Goal: Task Accomplishment & Management: Use online tool/utility

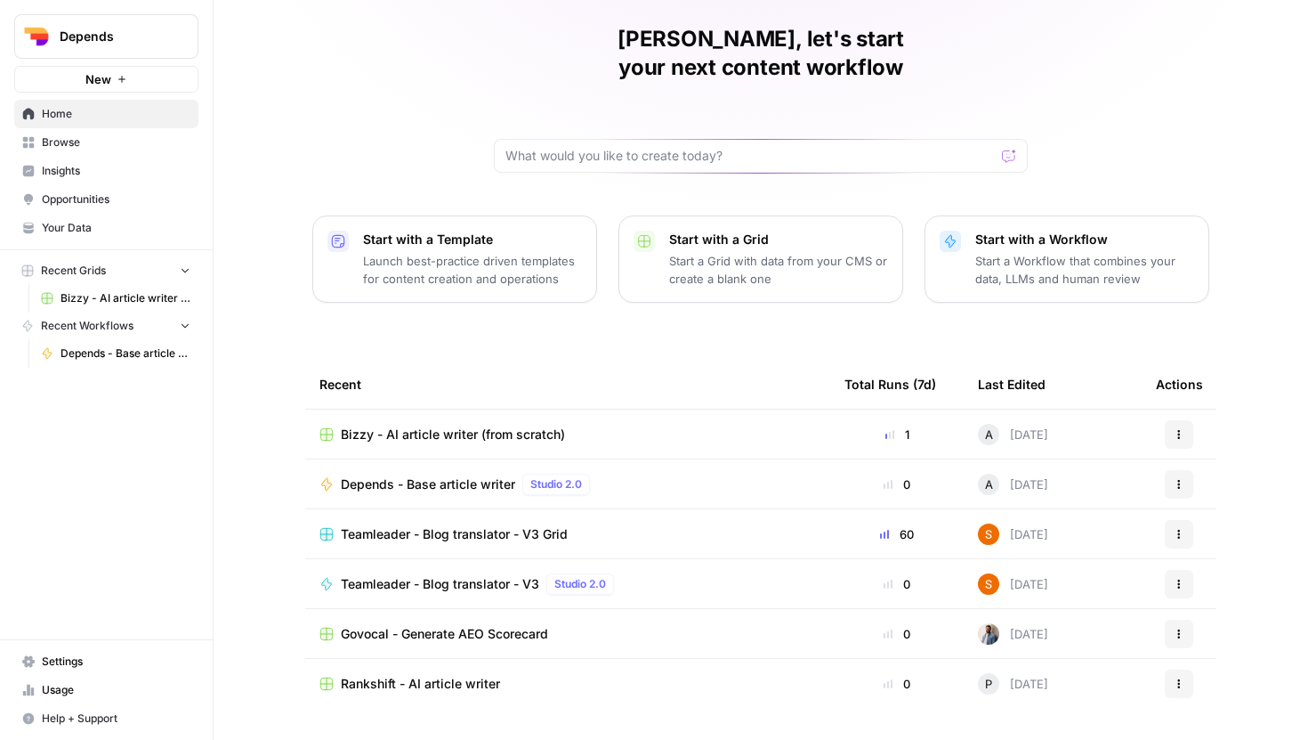
scroll to position [79, 0]
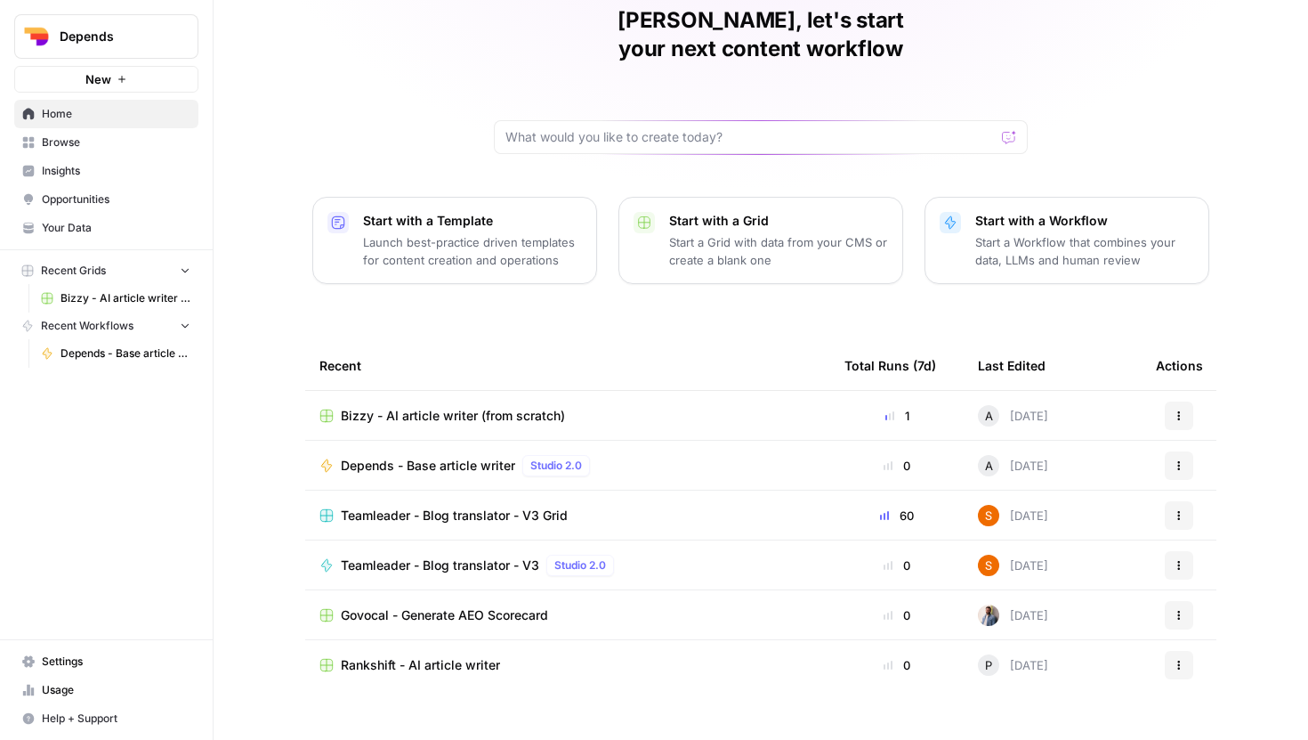
click at [487, 407] on span "Bizzy - AI article writer (from scratch)" at bounding box center [453, 416] width 224 height 18
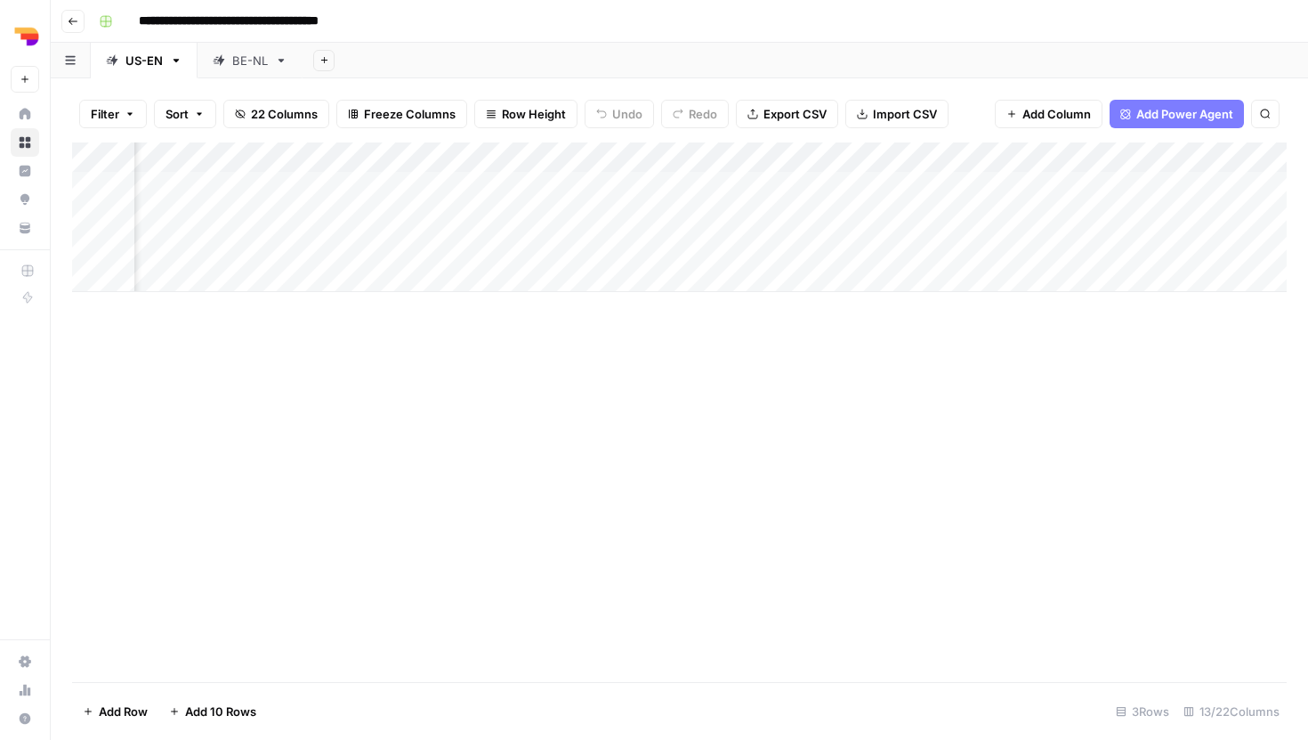
scroll to position [0, 361]
click at [820, 214] on div "Add Column" at bounding box center [679, 217] width 1215 height 150
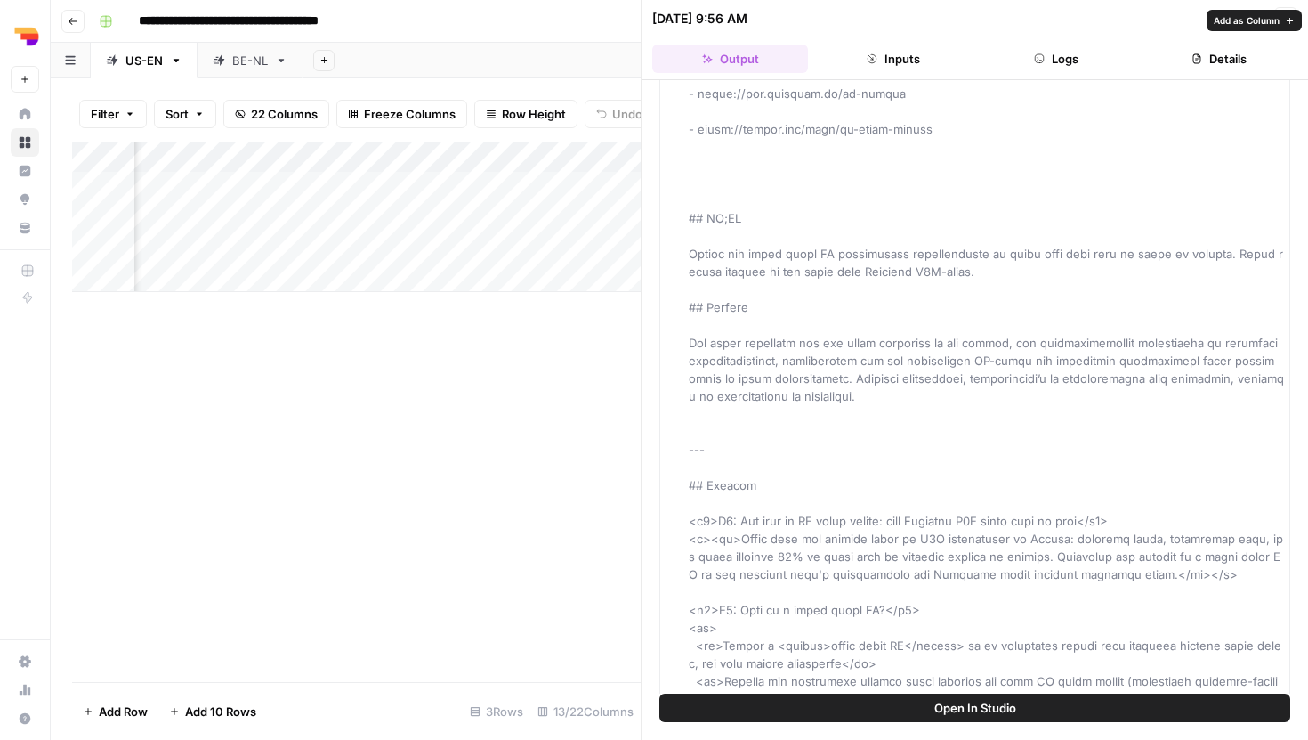
scroll to position [1983, 0]
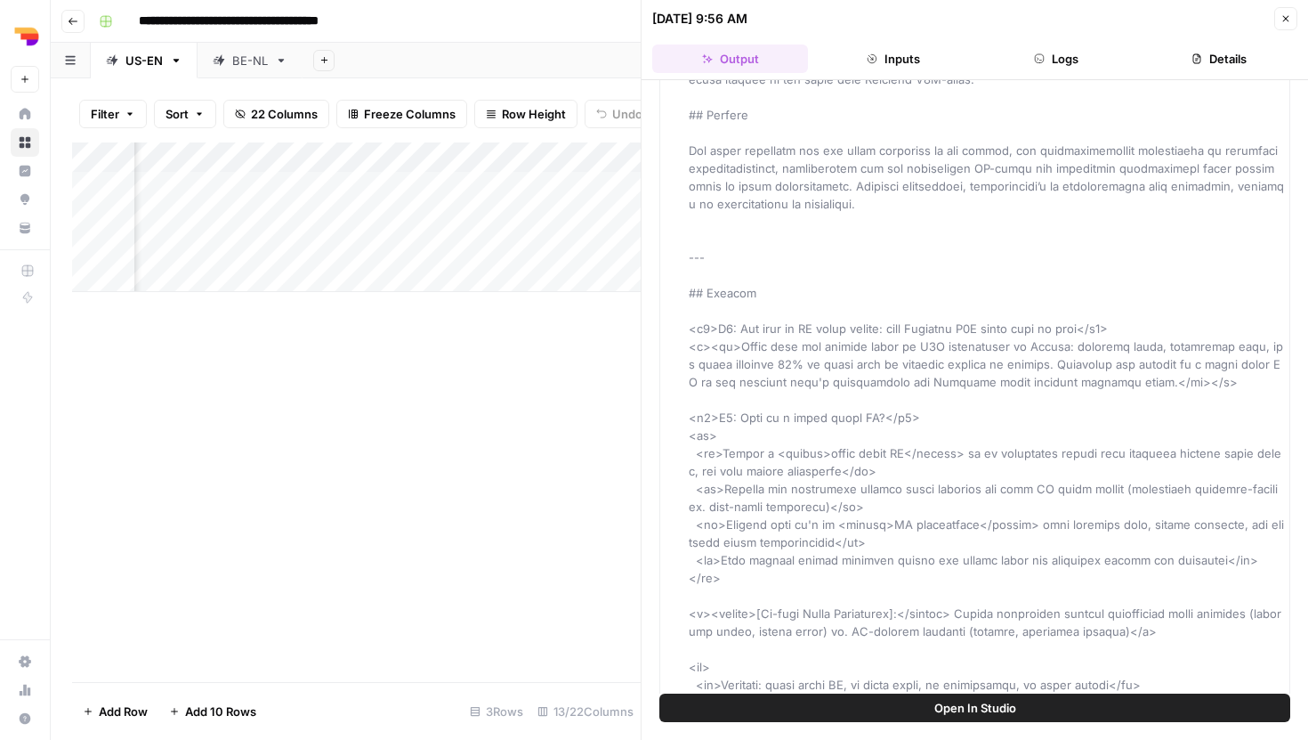
click at [425, 457] on div "Add Column" at bounding box center [356, 411] width 569 height 539
click at [1283, 20] on icon "button" at bounding box center [1286, 19] width 6 height 6
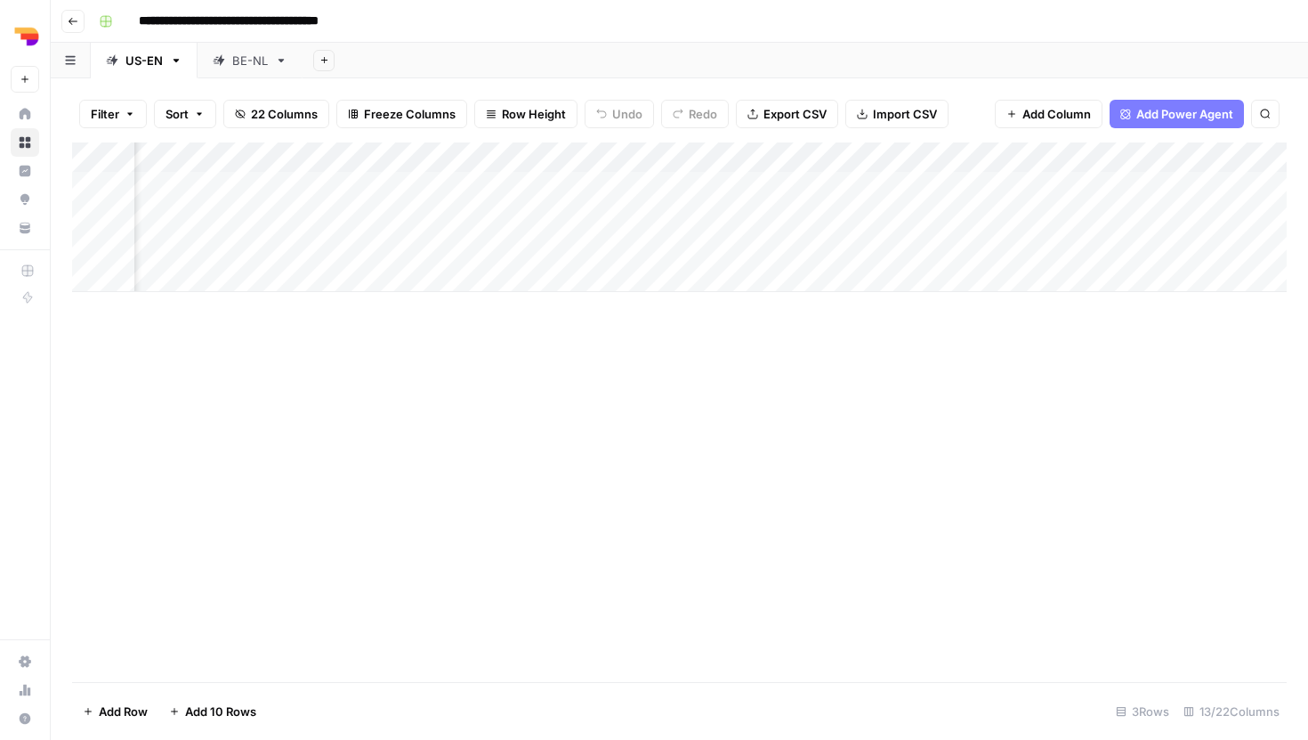
scroll to position [0, 1027]
click at [981, 215] on div "Add Column" at bounding box center [679, 217] width 1215 height 150
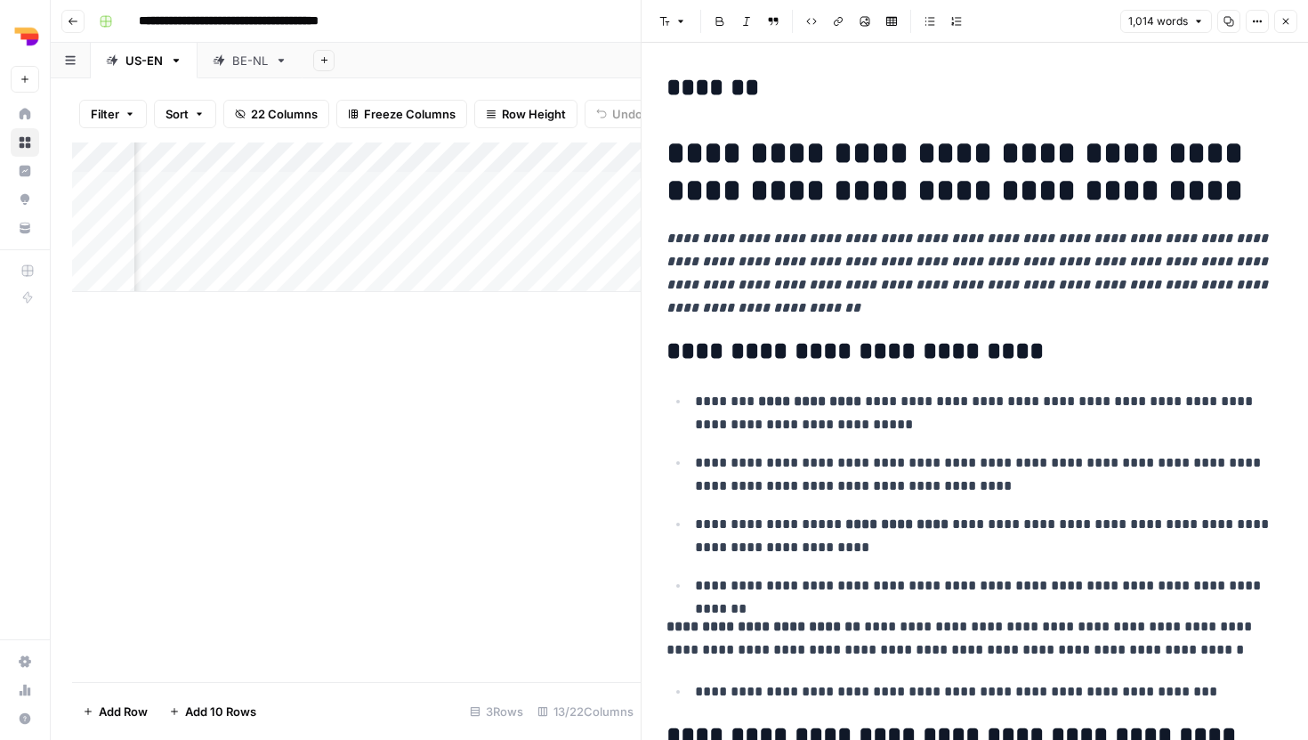
scroll to position [2478, 0]
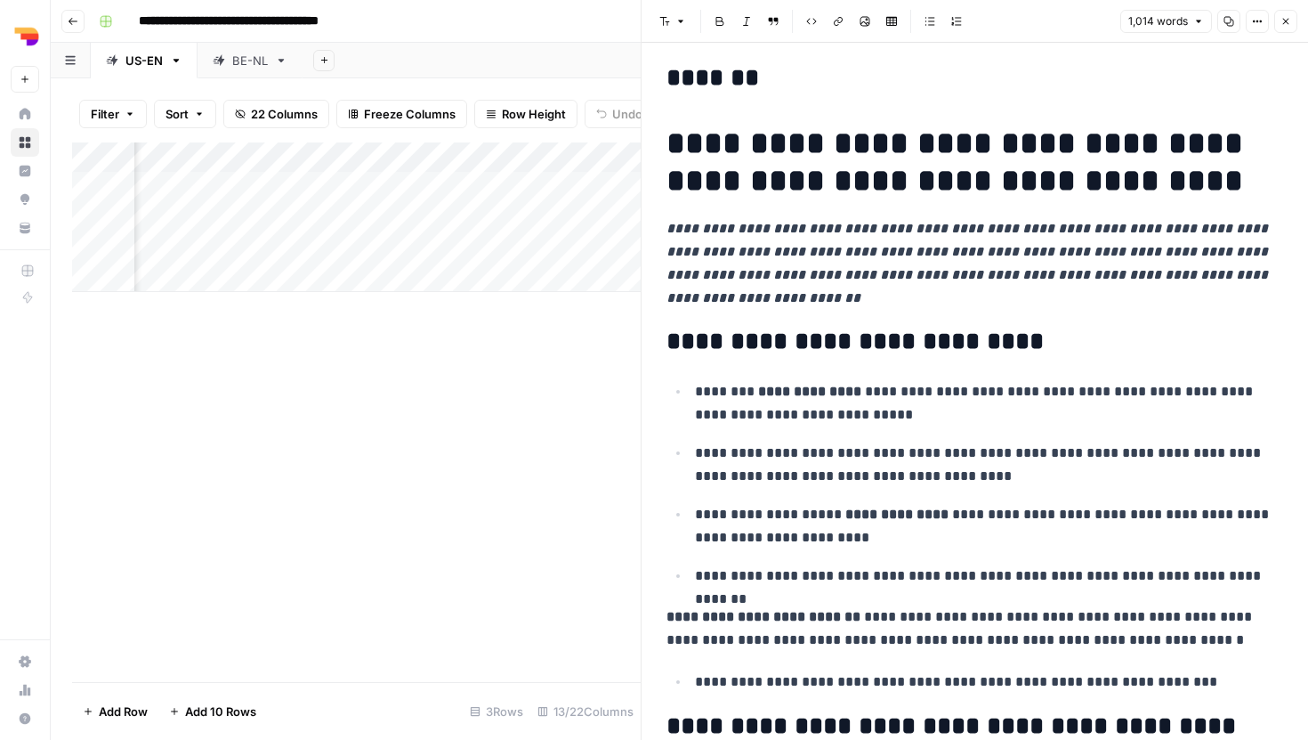
click at [1281, 20] on icon "button" at bounding box center [1286, 21] width 11 height 11
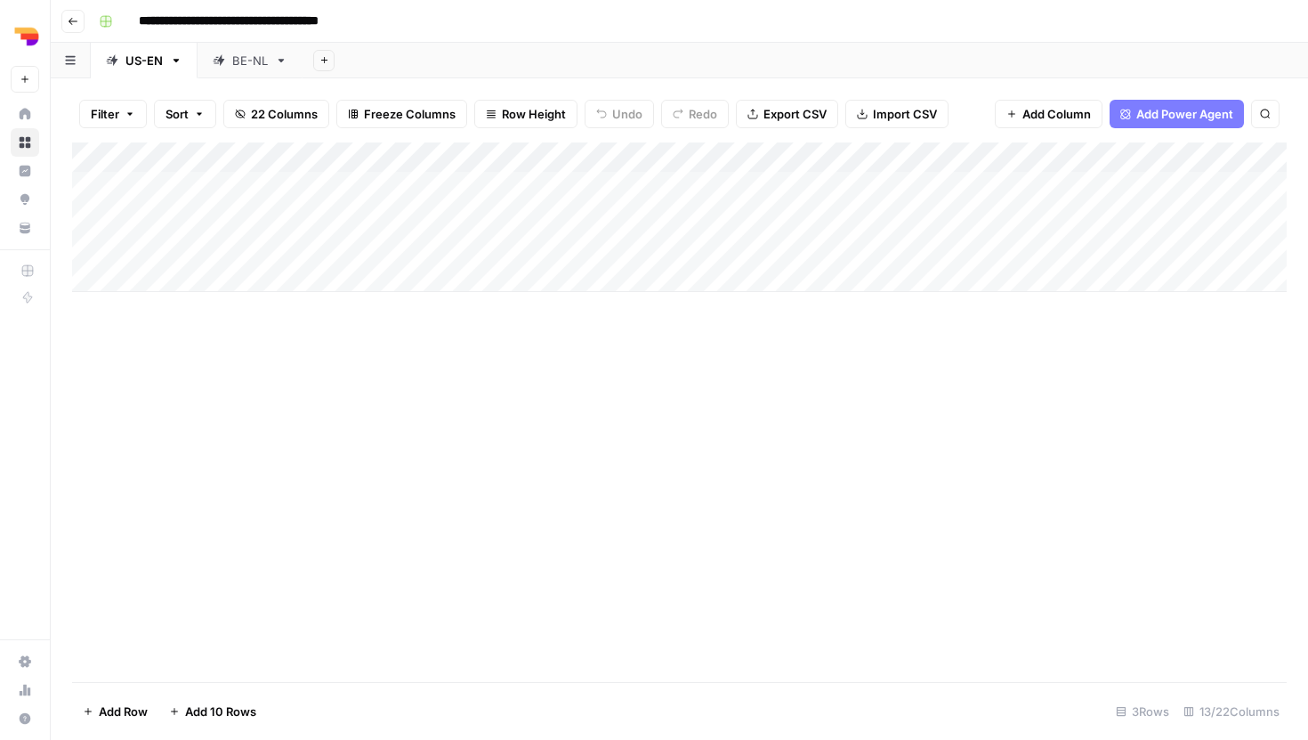
click at [798, 243] on div "Add Column" at bounding box center [679, 217] width 1215 height 150
click at [715, 339] on div "Add Column" at bounding box center [679, 411] width 1215 height 539
click at [234, 67] on div "BE-NL" at bounding box center [250, 61] width 36 height 18
click at [146, 69] on link "US-EN" at bounding box center [144, 61] width 107 height 36
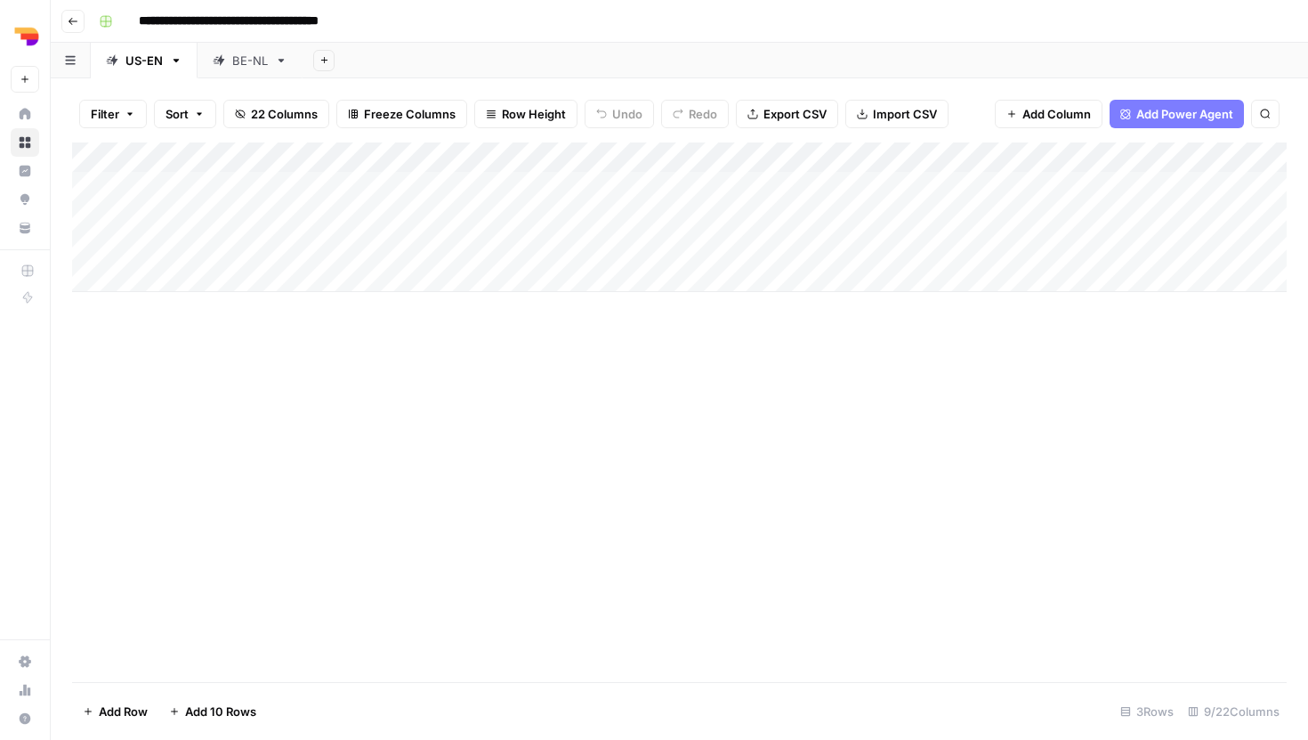
scroll to position [0, 3]
click at [260, 55] on div "BE-NL" at bounding box center [250, 61] width 36 height 18
click at [126, 69] on link "US-EN" at bounding box center [144, 61] width 107 height 36
click at [245, 68] on div "BE-NL" at bounding box center [250, 61] width 36 height 18
